Goal: Information Seeking & Learning: Learn about a topic

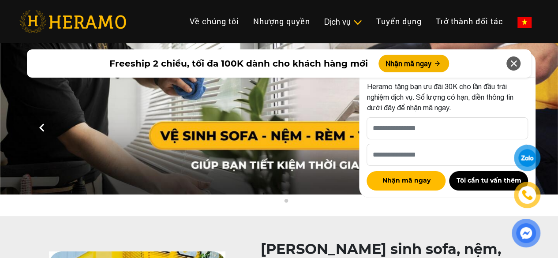
click at [513, 65] on icon at bounding box center [513, 64] width 11 height 16
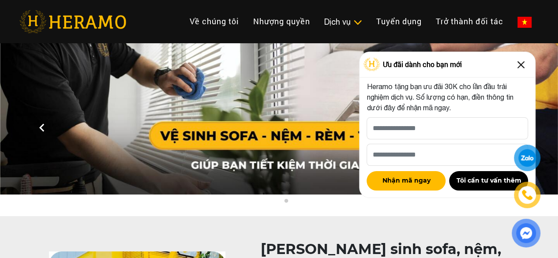
click at [520, 62] on img at bounding box center [521, 65] width 14 height 14
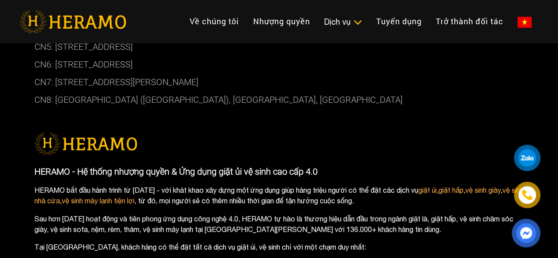
scroll to position [4116, 0]
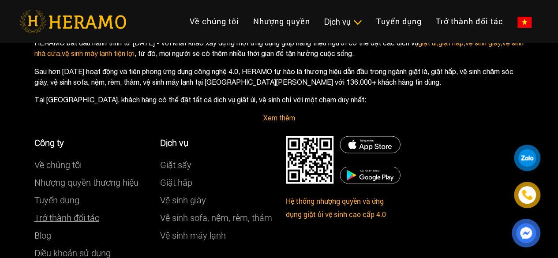
click at [71, 212] on link "Trở thành đối tác" at bounding box center [66, 217] width 65 height 11
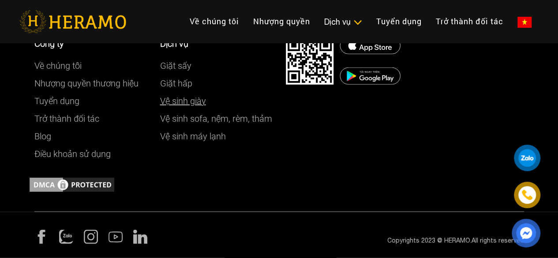
scroll to position [1135, 0]
click at [66, 120] on link "Trở thành đối tác" at bounding box center [66, 118] width 65 height 11
click at [74, 81] on link "Nhượng quyền thương hiệu" at bounding box center [86, 83] width 104 height 11
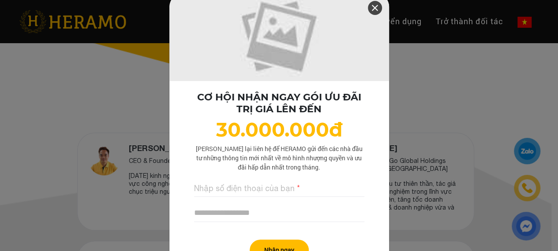
scroll to position [441, 0]
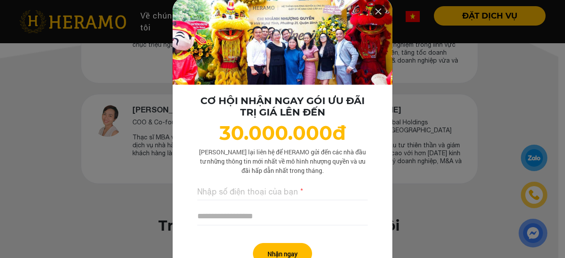
click at [373, 11] on icon at bounding box center [378, 12] width 11 height 16
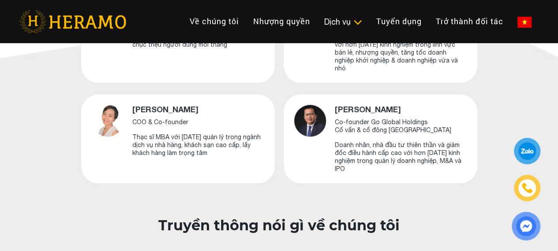
drag, startPoint x: 432, startPoint y: 100, endPoint x: 337, endPoint y: 104, distance: 95.3
click at [337, 105] on h4 "[PERSON_NAME]" at bounding box center [401, 110] width 132 height 10
copy h4 "[PERSON_NAME]"
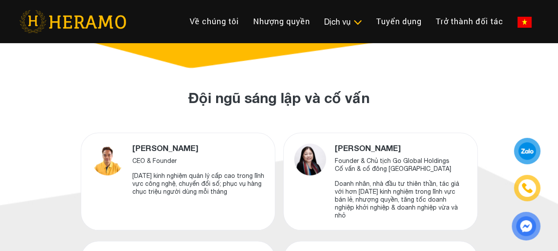
click at [339, 150] on h4 "[PERSON_NAME]" at bounding box center [401, 149] width 132 height 10
copy h4 "[PERSON_NAME]"
